Goal: Find specific page/section: Find specific page/section

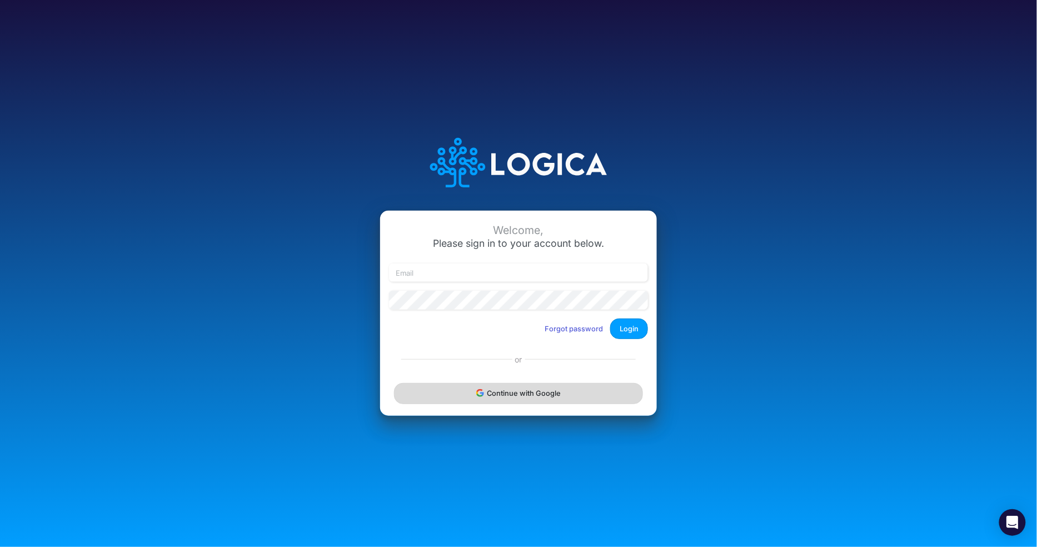
click at [540, 395] on button "Continue with Google" at bounding box center [518, 393] width 249 height 21
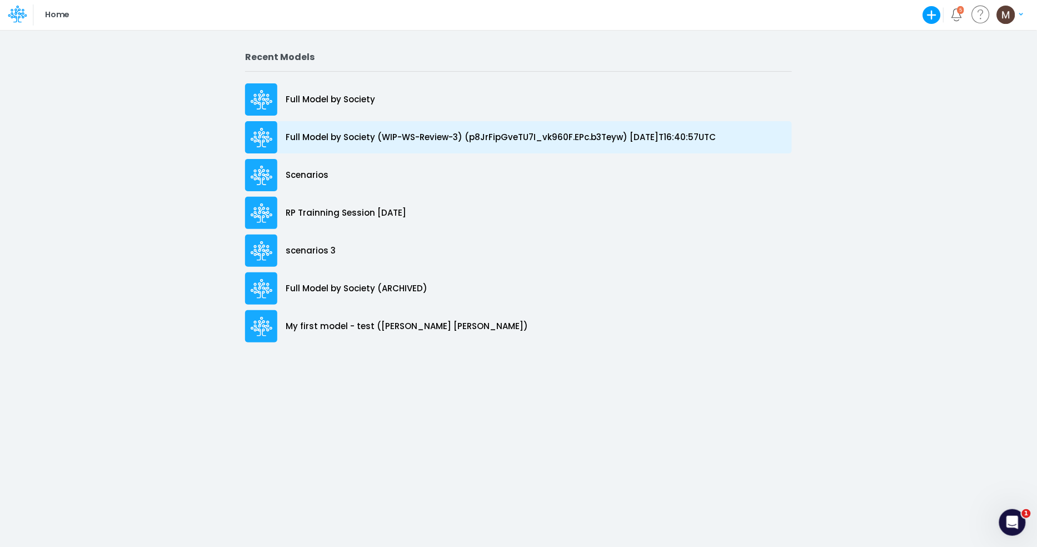
click at [327, 143] on p "Full Model by Society (WIP-WS-Review-3) (p8JrFipGveTU7I_vk960F.EPc.b3Teyw) 2025…" at bounding box center [501, 137] width 430 height 13
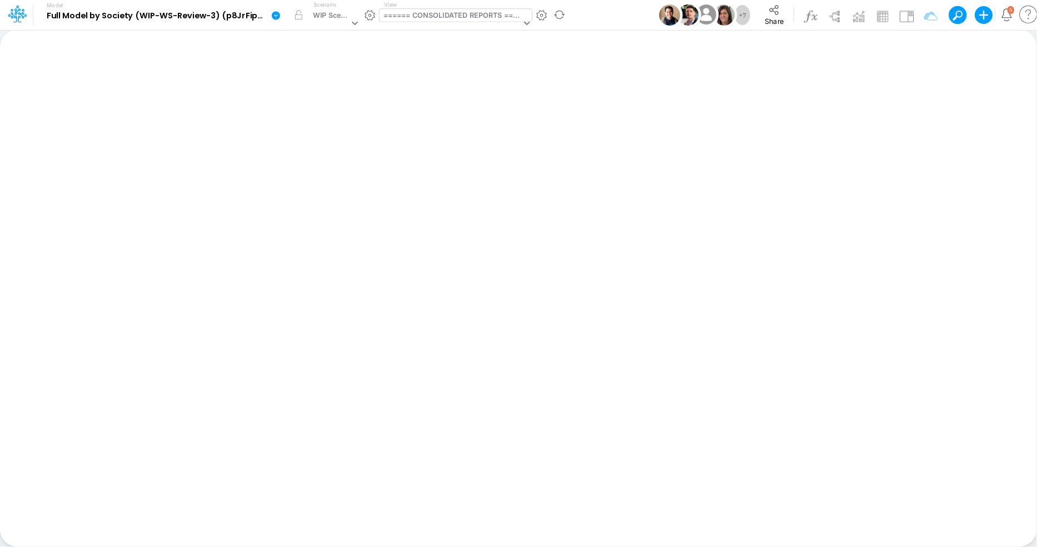
click at [434, 17] on div "====== CONSOLIDATED REPORTS ======" at bounding box center [452, 16] width 138 height 13
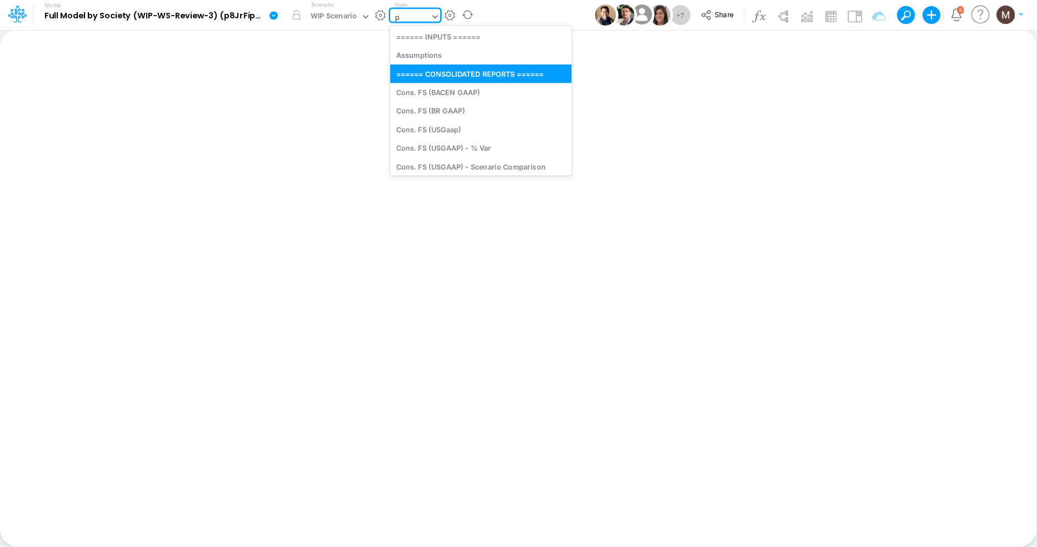
type input "p&"
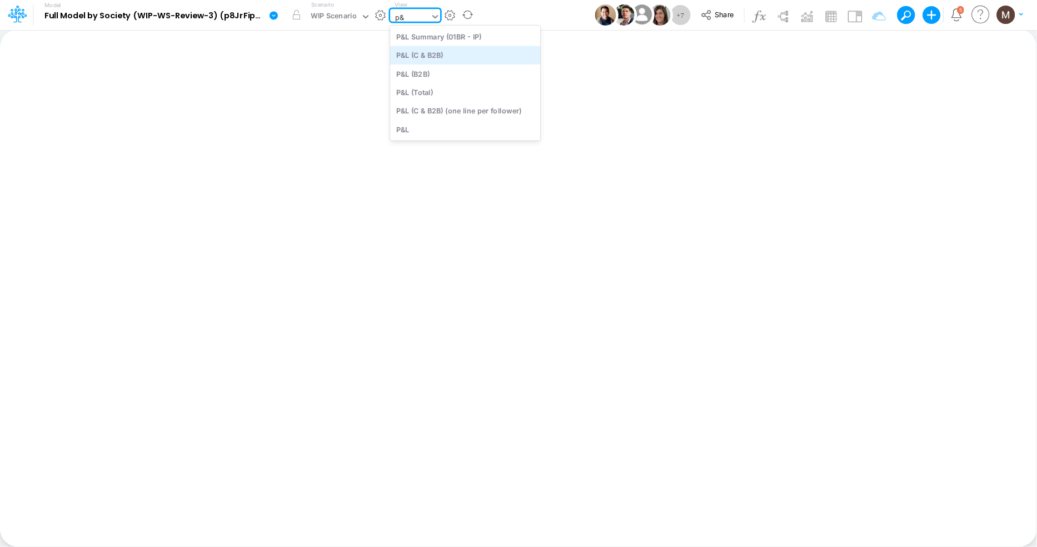
click at [451, 51] on div "P&L (C & B2B)" at bounding box center [465, 55] width 150 height 18
